Goal: Task Accomplishment & Management: Complete application form

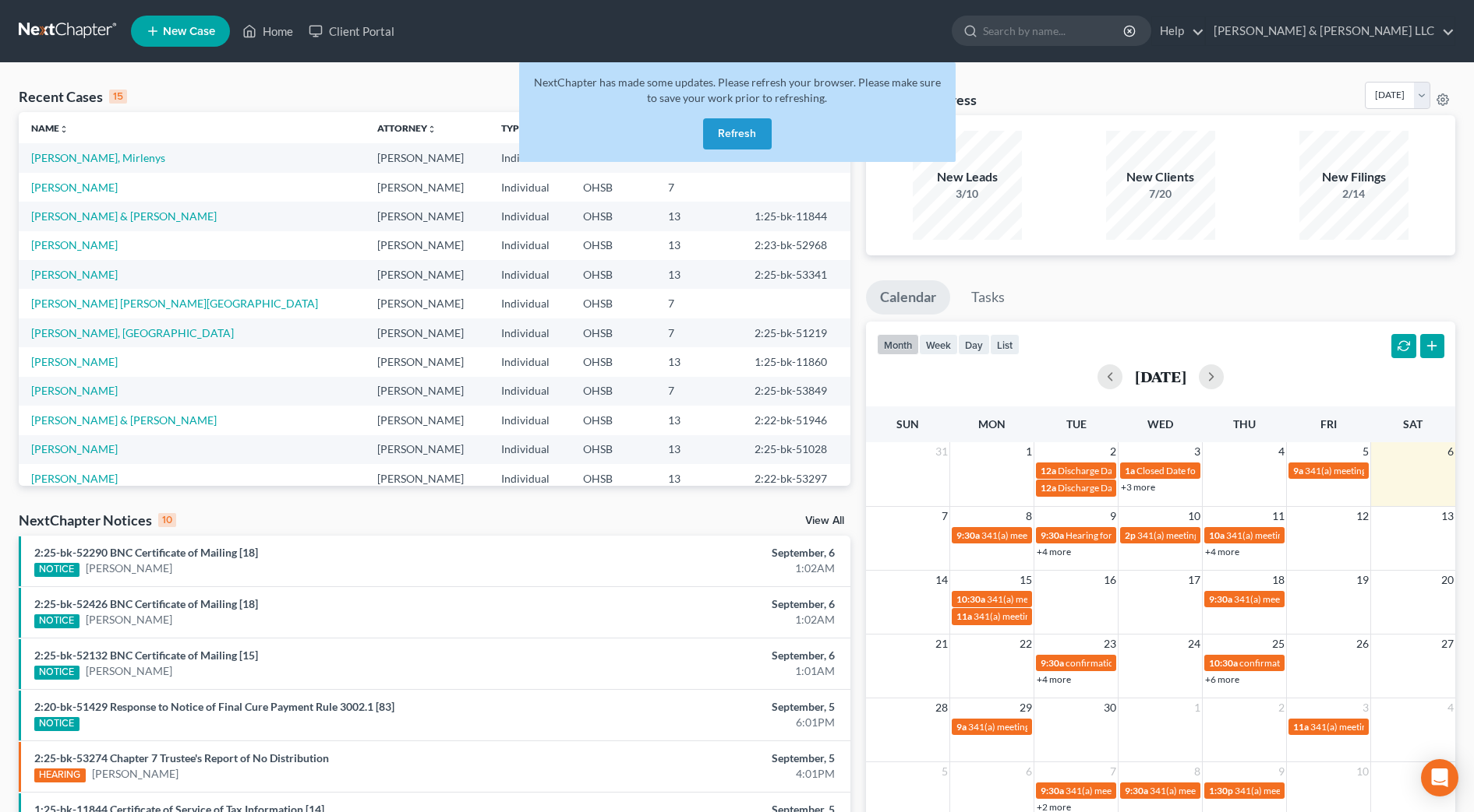
click at [726, 131] on button "Refresh" at bounding box center [737, 134] width 69 height 31
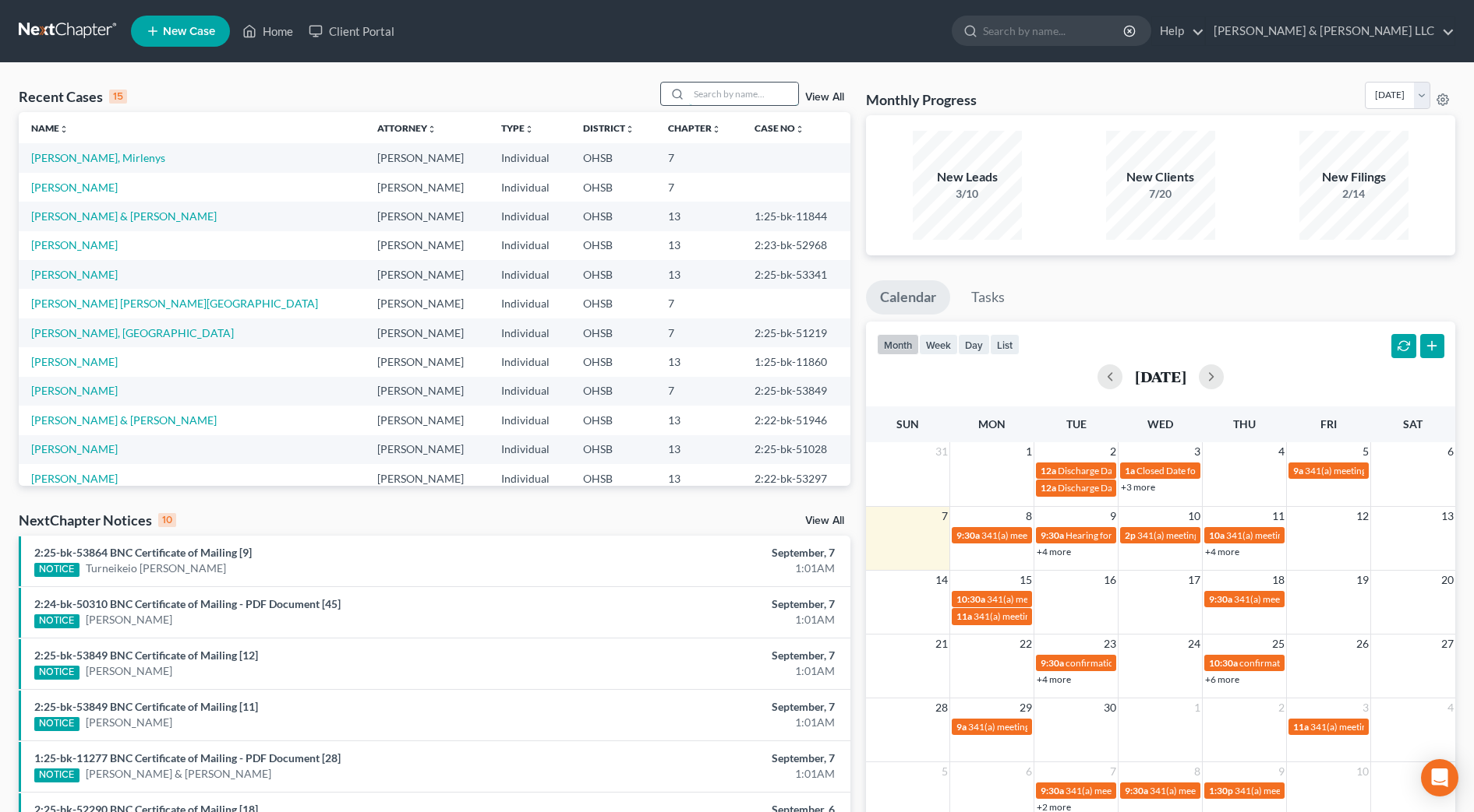
click at [737, 88] on input "search" at bounding box center [743, 93] width 109 height 23
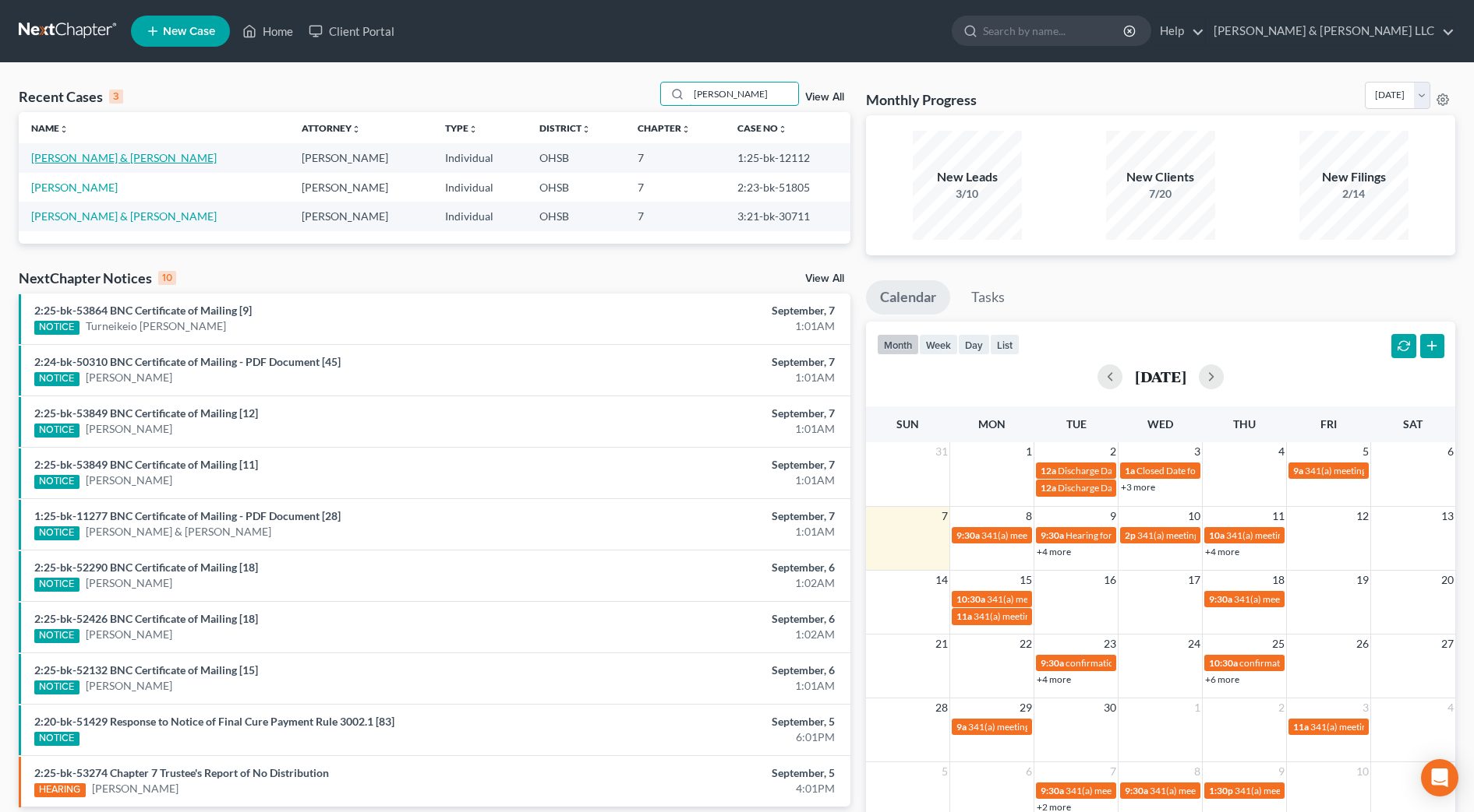
type input "[PERSON_NAME]"
click at [128, 160] on link "[PERSON_NAME] & [PERSON_NAME]" at bounding box center [123, 158] width 185 height 14
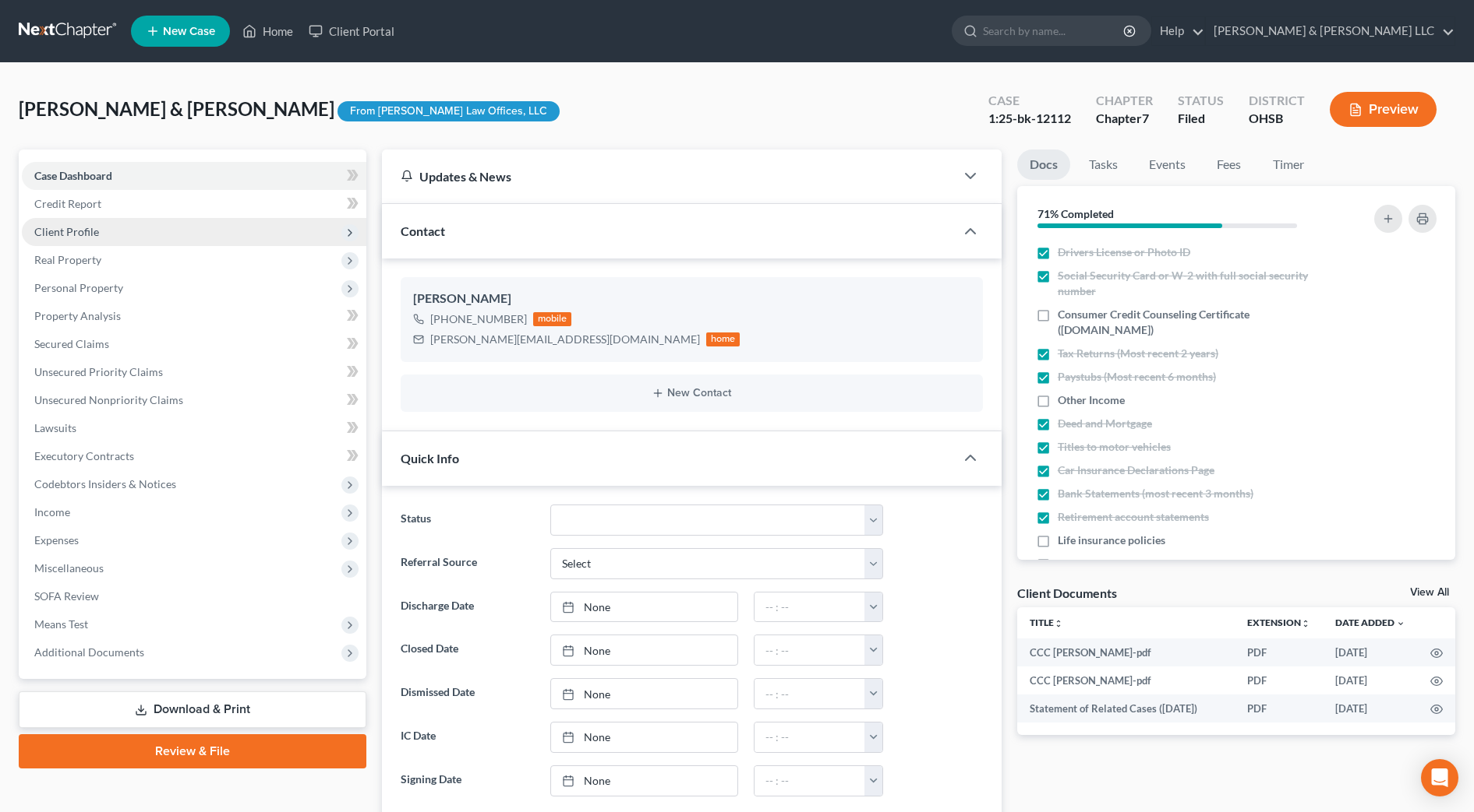
click at [120, 230] on span "Client Profile" at bounding box center [193, 232] width 344 height 28
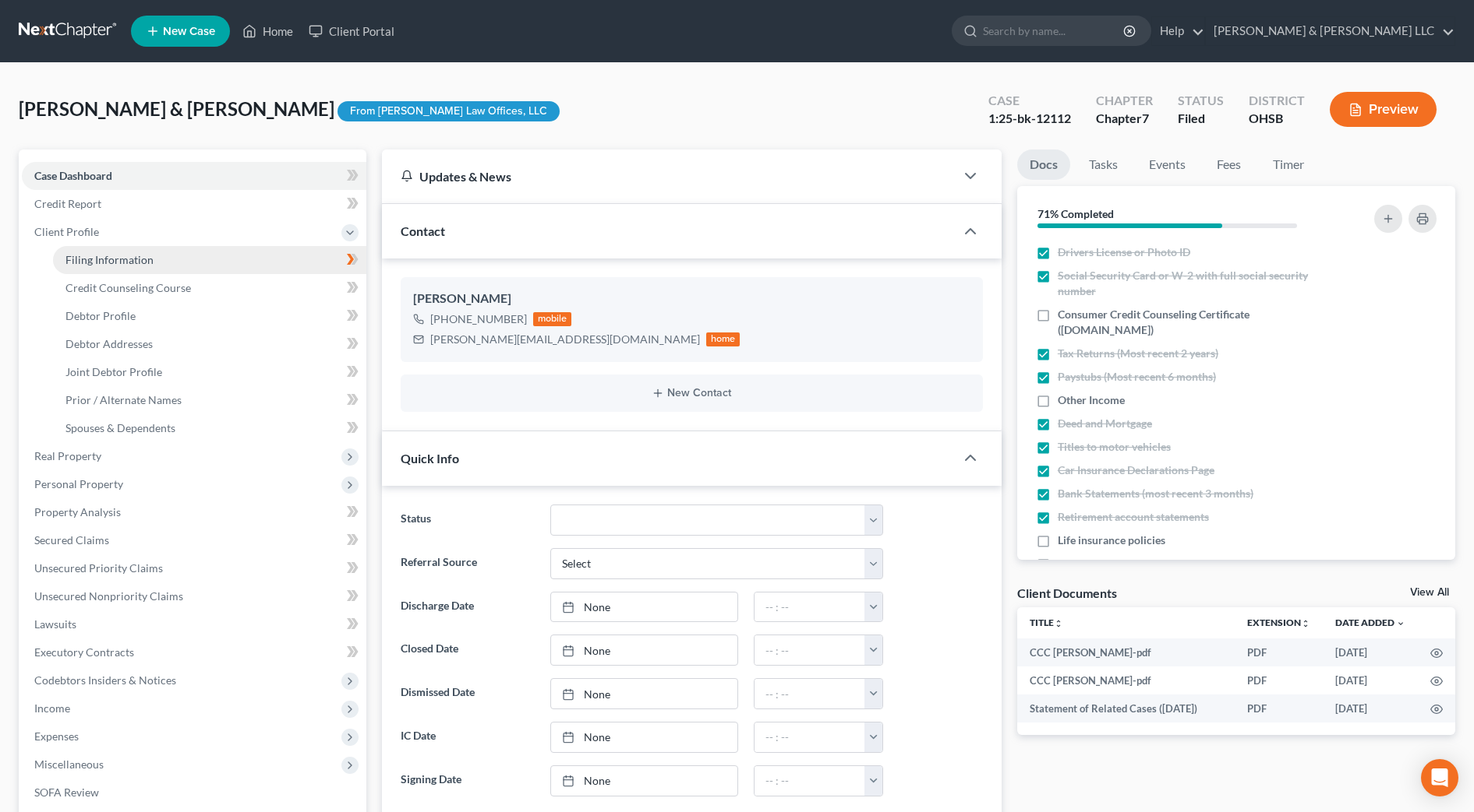
click at [122, 257] on span "Filing Information" at bounding box center [110, 260] width 88 height 14
select select "1"
select select "0"
select select "36"
